Goal: Information Seeking & Learning: Learn about a topic

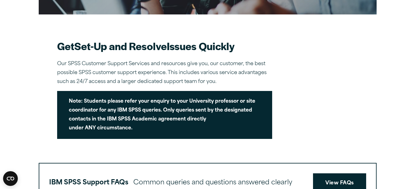
scroll to position [157, 0]
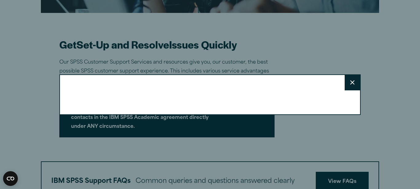
drag, startPoint x: 418, startPoint y: 36, endPoint x: 414, endPoint y: 68, distance: 31.6
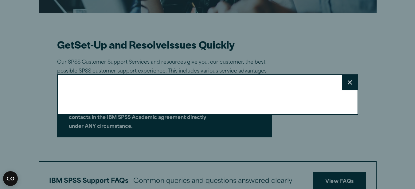
click at [382, 101] on div "Close" at bounding box center [207, 94] width 415 height 189
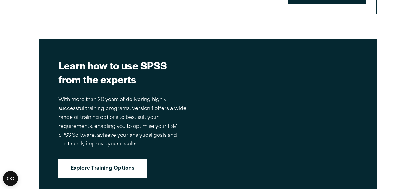
scroll to position [445, 0]
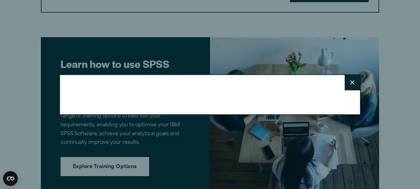
drag, startPoint x: 418, startPoint y: 72, endPoint x: 411, endPoint y: 132, distance: 60.0
click at [411, 132] on html "Consent Details [#IABV2SETTINGS#] About This website uses cookies We use cookie…" at bounding box center [210, 1] width 420 height 892
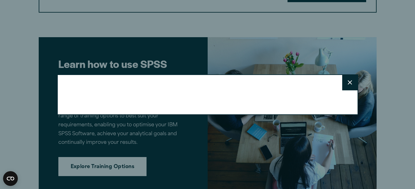
click at [387, 81] on div "Close" at bounding box center [207, 94] width 415 height 189
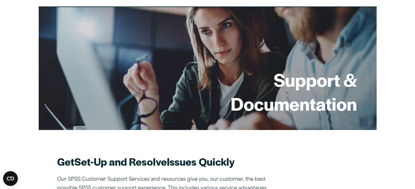
scroll to position [0, 0]
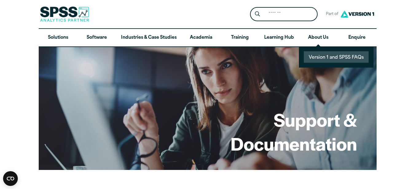
click at [320, 54] on link "Version 1 and SPSS FAQs" at bounding box center [336, 56] width 65 height 11
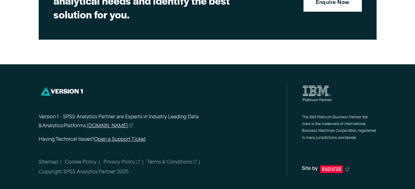
scroll to position [868, 0]
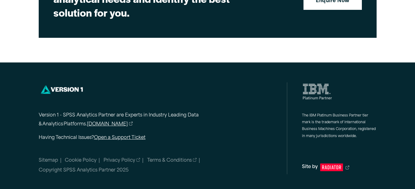
click at [106, 122] on link "[DOMAIN_NAME]" at bounding box center [110, 124] width 46 height 9
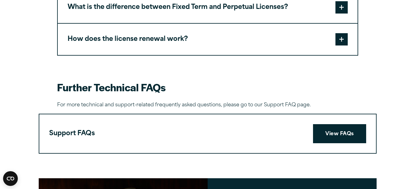
scroll to position [0, 0]
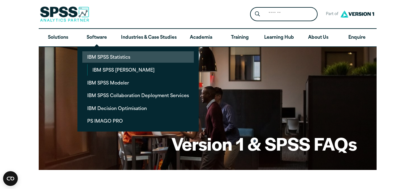
click at [103, 56] on link "IBM SPSS Statistics" at bounding box center [138, 56] width 112 height 11
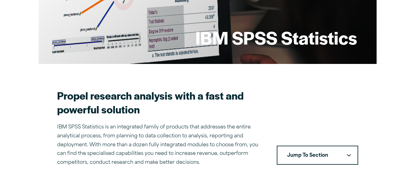
scroll to position [111, 0]
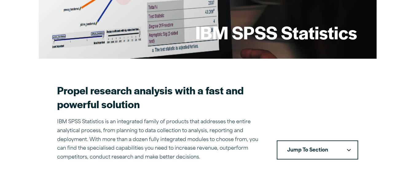
click at [320, 153] on button "Jump To Section" at bounding box center [317, 149] width 81 height 19
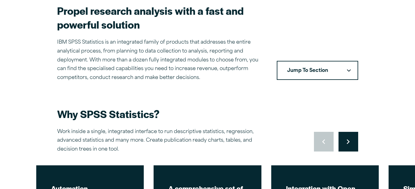
scroll to position [196, 0]
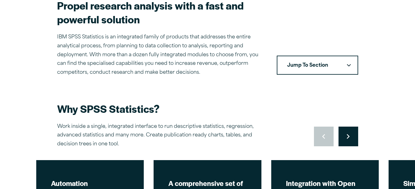
click at [351, 67] on button "Jump To Section" at bounding box center [317, 65] width 81 height 19
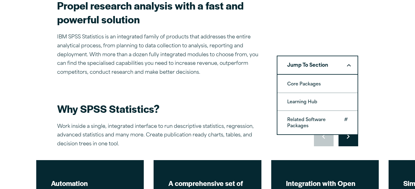
click at [312, 125] on link "Related Software Packages" at bounding box center [318, 122] width 80 height 23
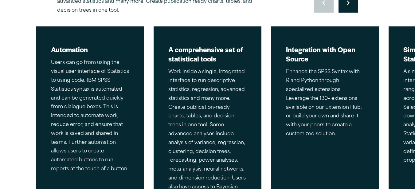
scroll to position [17, 0]
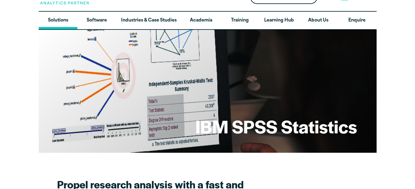
click at [55, 21] on link "Solutions" at bounding box center [58, 21] width 39 height 18
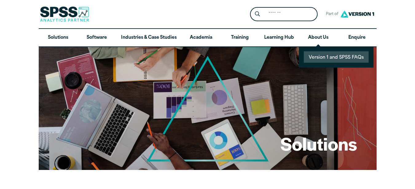
click at [317, 54] on link "Version 1 and SPSS FAQs" at bounding box center [336, 56] width 65 height 11
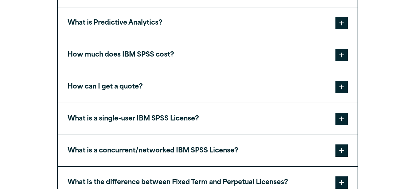
scroll to position [311, 0]
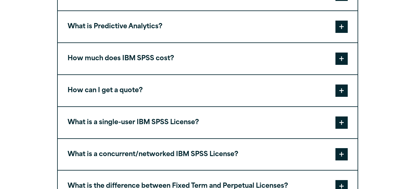
click at [338, 59] on span at bounding box center [342, 59] width 12 height 12
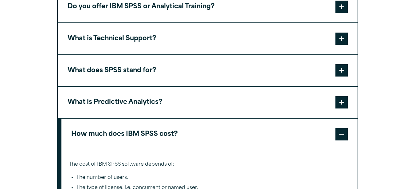
scroll to position [169, 0]
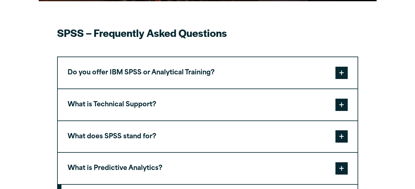
click at [337, 72] on span at bounding box center [342, 73] width 12 height 12
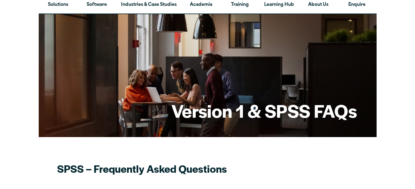
scroll to position [0, 0]
